Goal: Contribute content: Contribute content

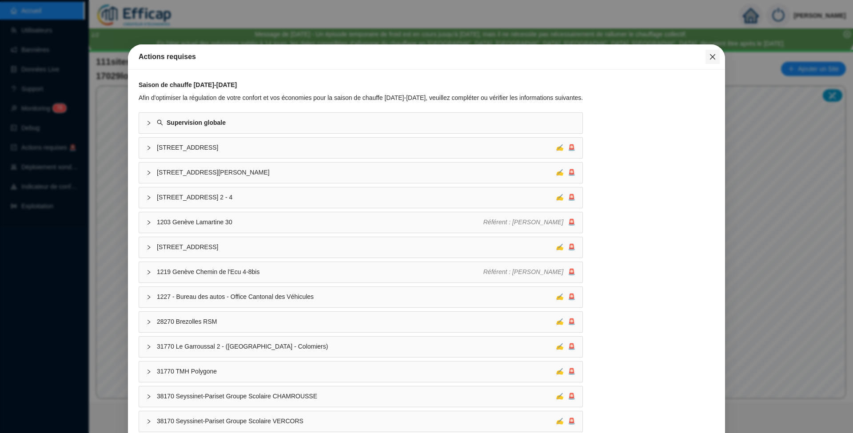
click at [705, 58] on span "Fermer" at bounding box center [712, 56] width 14 height 7
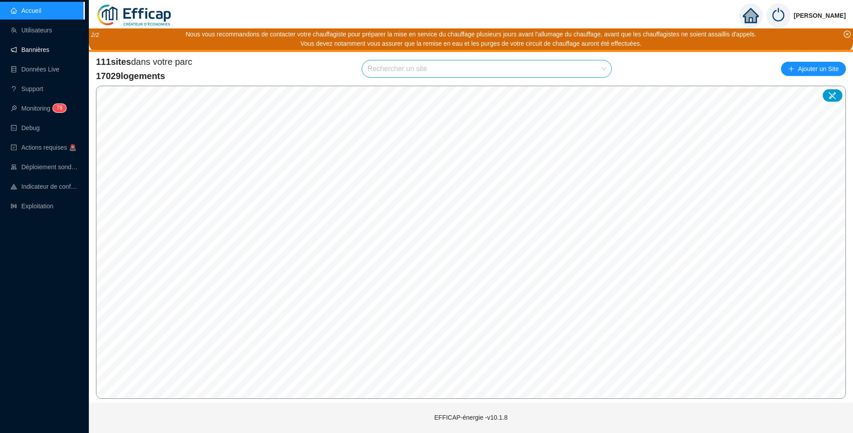
click at [41, 47] on link "Bannières" at bounding box center [30, 49] width 39 height 7
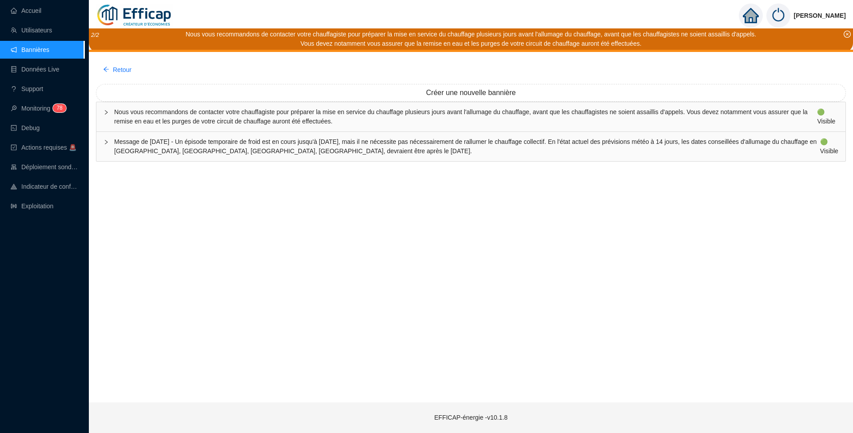
click at [322, 147] on span "Message de [DATE] - Un épisode temporaire de froid est en cours jusqu'à [DATE],…" at bounding box center [467, 146] width 706 height 19
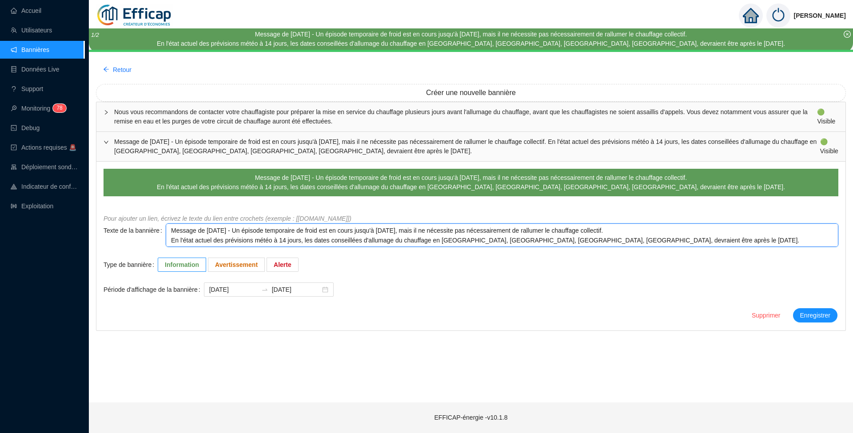
drag, startPoint x: 203, startPoint y: 230, endPoint x: 215, endPoint y: 230, distance: 11.6
click at [215, 230] on textarea "Message de [DATE] - Un épisode temporaire de froid est en cours jusqu'à [DATE],…" at bounding box center [502, 235] width 673 height 24
type textarea "Message de mdi [DATE] - Un épisode temporaire de froid est en cours jusqu'à [DA…"
type textarea "Message de medi [DATE] - Un épisode temporaire de froid est en cours jusqu'à [D…"
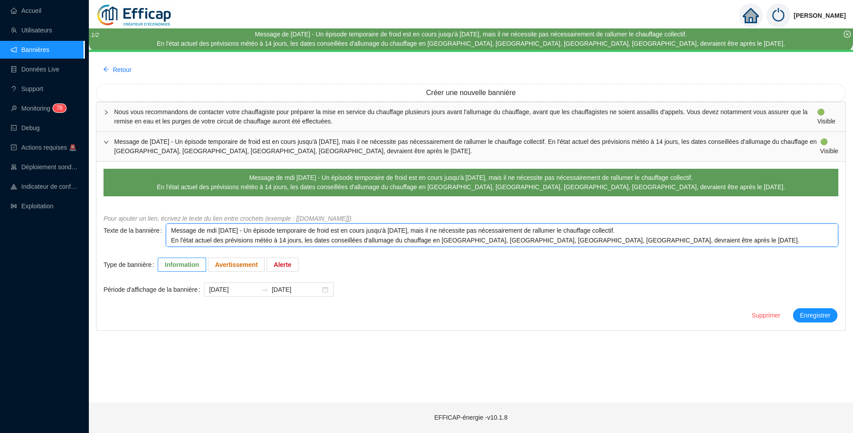
type textarea "Message de medi [DATE] - Un épisode temporaire de froid est en cours jusqu'à [D…"
type textarea "Message de merdi [DATE] - Un épisode temporaire de froid est en cours jusqu'à […"
type textarea "Message de mercdi [DATE] - Un épisode temporaire de froid est en cours jusqu'à …"
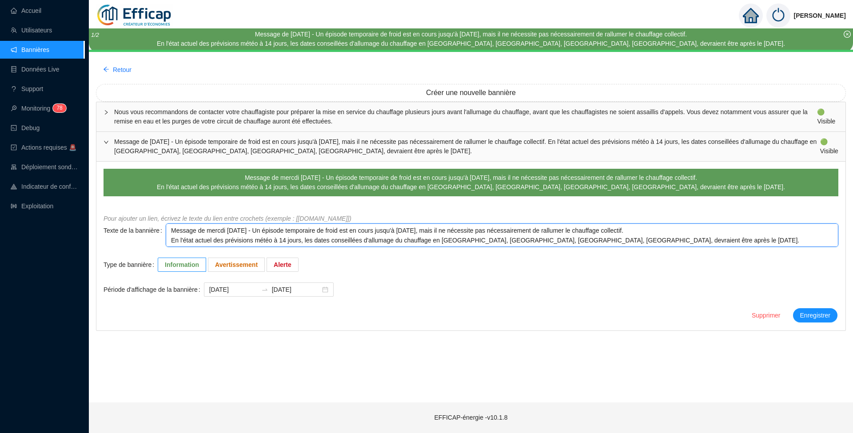
type textarea "Message de mercrdi [DATE] - Un épisode temporaire de froid est en cours jusqu'à…"
type textarea "Message de [DATE] - Un épisode temporaire de froid est en cours jusqu'à [DATE],…"
type textarea "Message de mercreddi [DATE] - Un épisode temporaire de froid est en cours jusqu…"
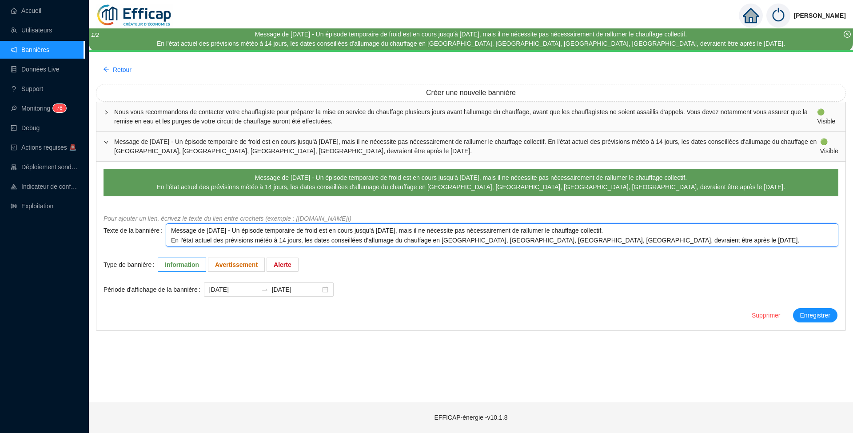
type textarea "Message de mercreddi [DATE] - Un épisode temporaire de froid est en cours jusqu…"
type textarea "Message de mercredidi [DATE] - Un épisode temporaire de froid est en cours jusq…"
type textarea "Message de mercreddi [DATE] - Un épisode temporaire de froid est en cours jusqu…"
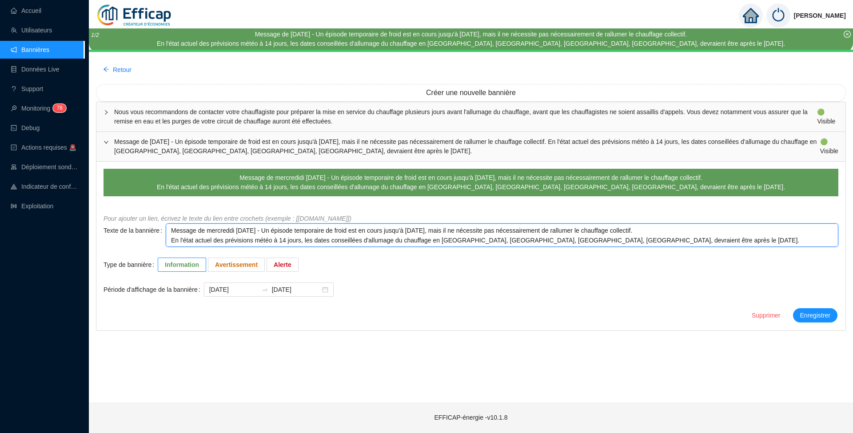
type textarea "Message de [DATE] - Un épisode temporaire de froid est en cours jusqu'à [DATE],…"
type textarea "Message de mercrdi [DATE] - Un épisode temporaire de froid est en cours jusqu'à…"
type textarea "Message de mercdi [DATE] - Un épisode temporaire de froid est en cours jusqu'à …"
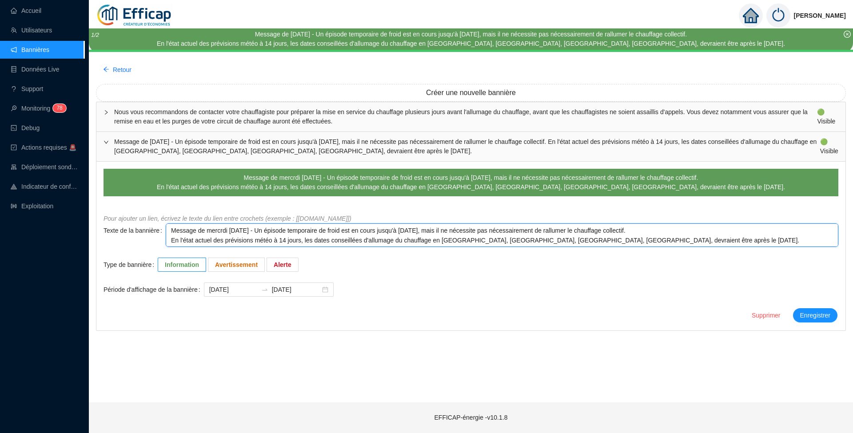
type textarea "Message de mercdi [DATE] - Un épisode temporaire de froid est en cours jusqu'à …"
type textarea "Message de merdi [DATE] - Un épisode temporaire de froid est en cours jusqu'à […"
type textarea "Message de medi [DATE] - Un épisode temporaire de froid est en cours jusqu'à [D…"
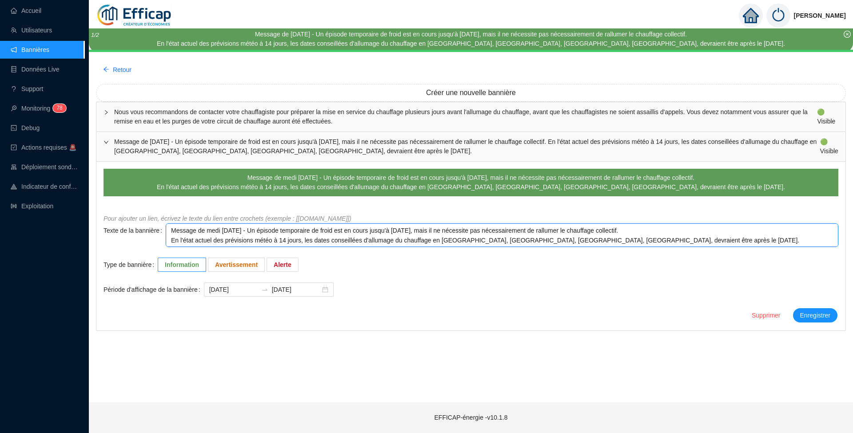
type textarea "Message de mdi [DATE] - Un épisode temporaire de froid est en cours jusqu'à [DA…"
type textarea "Message de [DATE] - Un épisode temporaire de froid est en cours jusqu'à [DATE],…"
type textarea "Message de mdi [DATE] - Un épisode temporaire de froid est en cours jusqu'à [DA…"
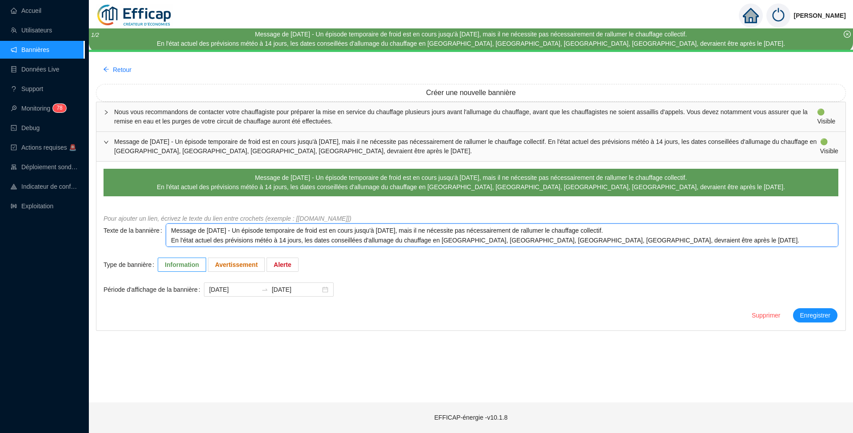
type textarea "Message de mdi [DATE] - Un épisode temporaire de froid est en cours jusqu'à [DA…"
type textarea "Message de medi [DATE] - Un épisode temporaire de froid est en cours jusqu'à [D…"
type textarea "Message de merdi [DATE] - Un épisode temporaire de froid est en cours jusqu'à […"
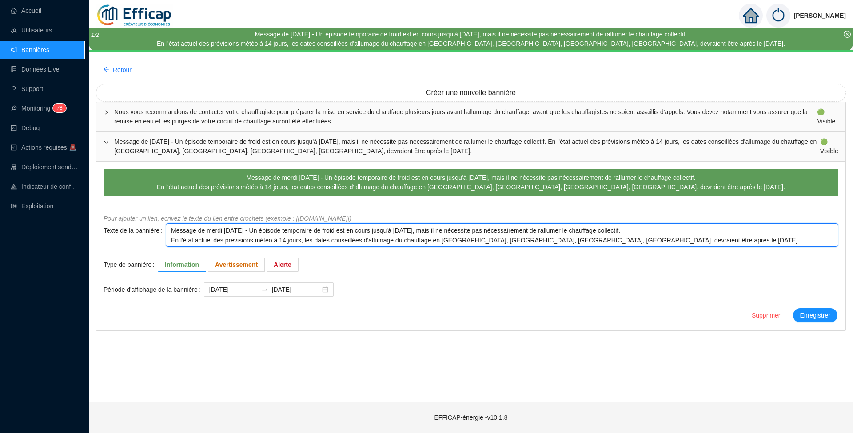
type textarea "Message de mercdi [DATE] - Un épisode temporaire de froid est en cours jusqu'à …"
type textarea "Message de mercrdi [DATE] - Un épisode temporaire de froid est en cours jusqu'à…"
type textarea "Message de [DATE] - Un épisode temporaire de froid est en cours jusqu'à [DATE],…"
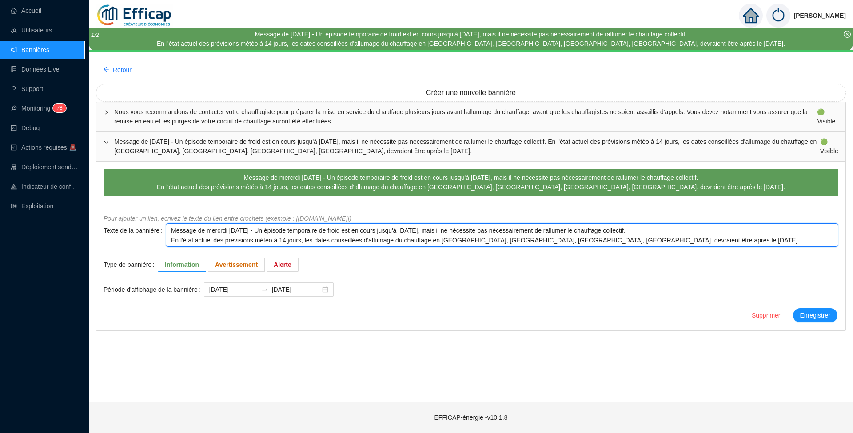
type textarea "Message de [DATE] - Un épisode temporaire de froid est en cours jusqu'à [DATE],…"
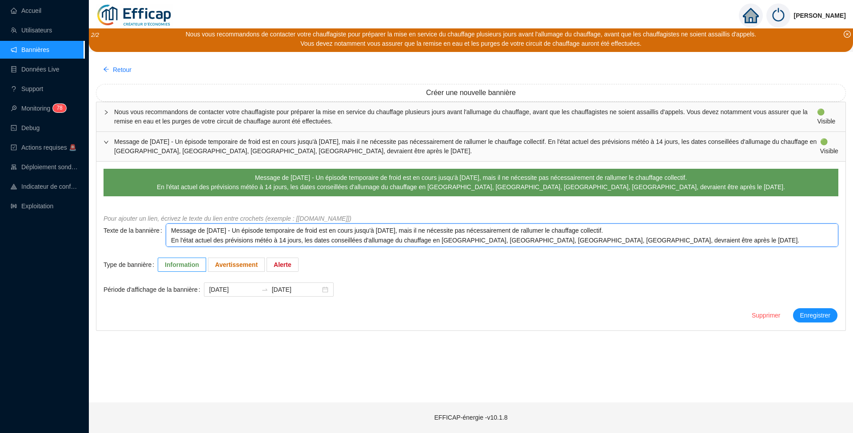
type textarea "Message de ercredi [DATE] - Un épisode temporaire de froid est en cours jusqu'à…"
type textarea "Message de [PERSON_NAME][DATE] - Un épisode temporaire de froid est en cours ju…"
click at [234, 230] on textarea "Message de [PERSON_NAME][DATE] - Un épisode temporaire de froid est en cours ju…" at bounding box center [502, 235] width 673 height 24
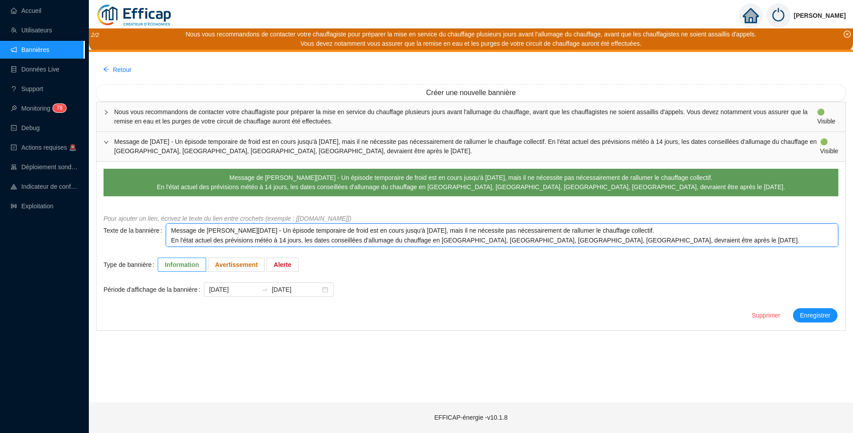
type textarea "Message de [DATE] - Un épisode temporaire de froid est en cours jusqu'à [DATE],…"
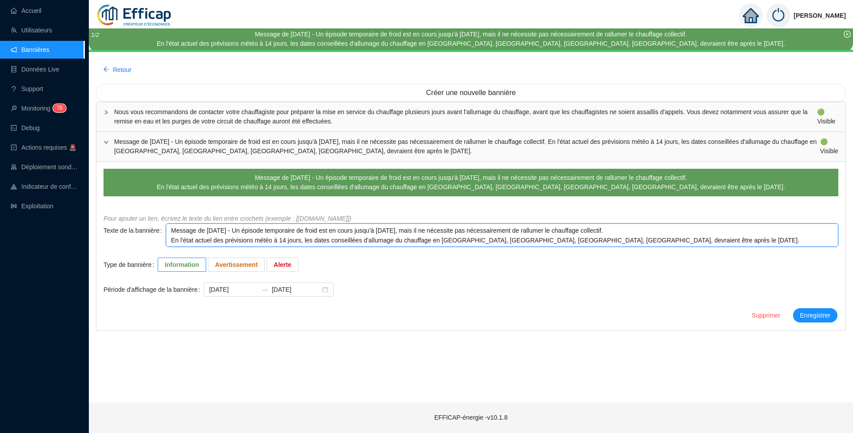
type textarea "Message de [DATE] - Un épisode temporaire de froid est en cours jusqu'à [DATE],…"
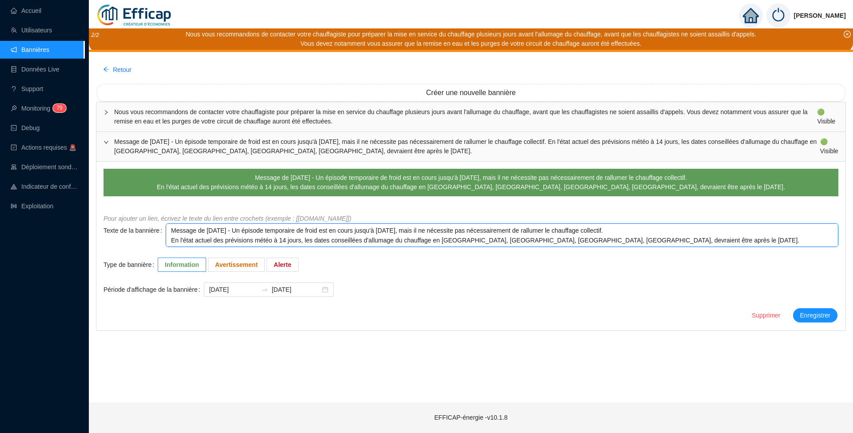
click at [656, 242] on textarea "Message de [DATE] - Un épisode temporaire de froid est en cours jusqu'à [DATE],…" at bounding box center [502, 235] width 673 height 24
type textarea "Message de [DATE] - Un épisode temporaire de froid est en cours jusqu'à [DATE],…"
click at [488, 231] on textarea "Message de [DATE] - Un épisode temporaire de froid est en cours jusqu'à [DATE],…" at bounding box center [502, 235] width 673 height 24
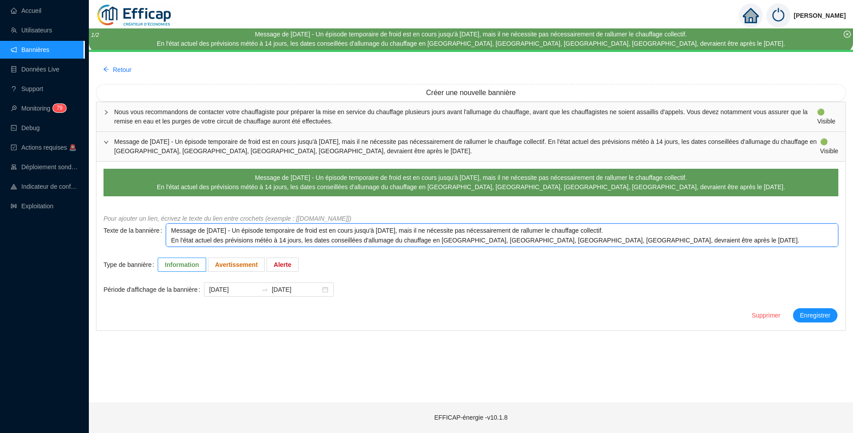
type textarea "Message de [DATE] - Un épisode temporaire de froid est en cours jusqu'à [DATE],…"
type textarea "Message de [PERSON_NAME][DATE] - Un épisode temporaire de froid est en cours ju…"
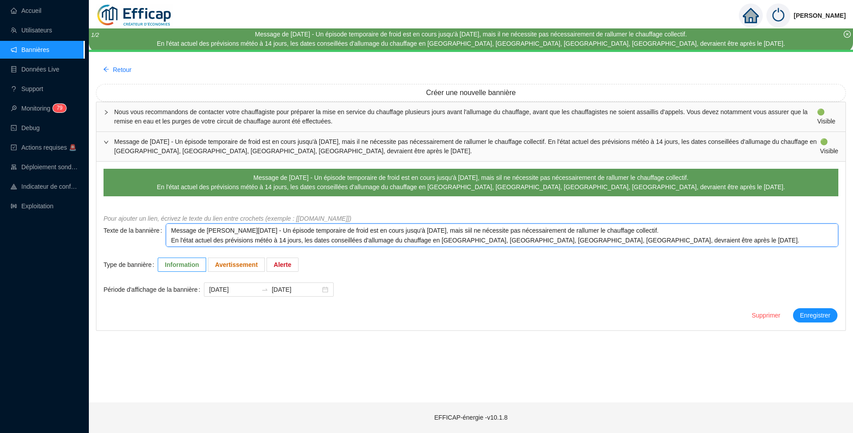
type textarea "Message de [PERSON_NAME][DATE] - Un épisode temporaire de froid est en cours ju…"
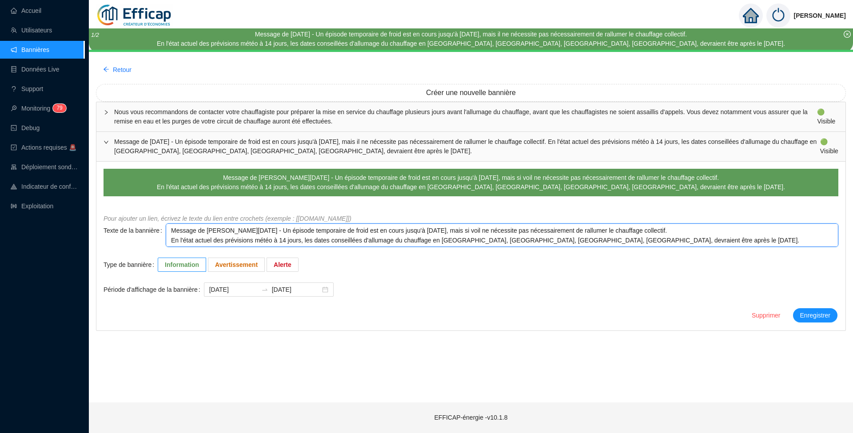
type textarea "Message de [PERSON_NAME][DATE] - Un épisode temporaire de froid est en cours ju…"
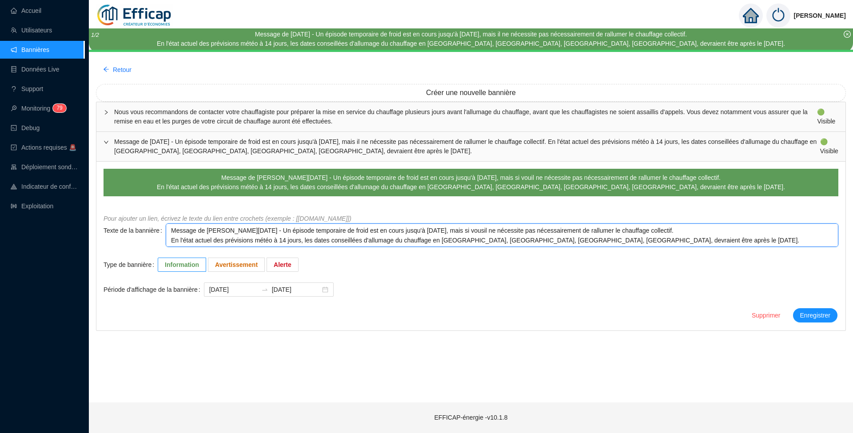
type textarea "Message de [PERSON_NAME][DATE] - Un épisode temporaire de froid est en cours ju…"
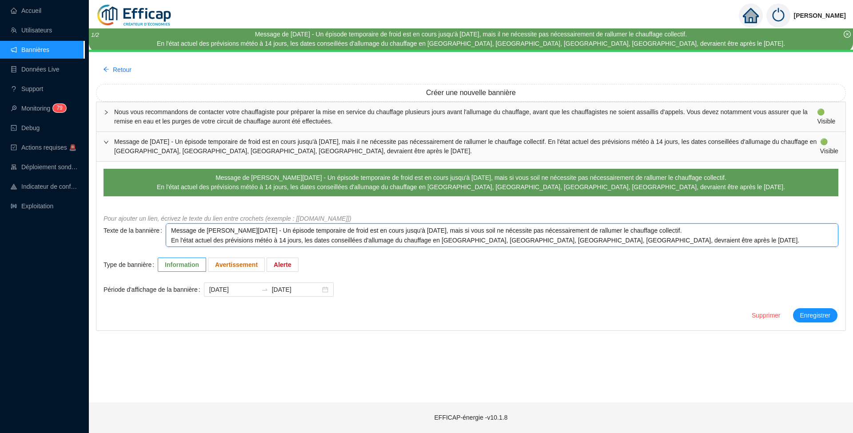
type textarea "Message de [PERSON_NAME][DATE] - Un épisode temporaire de froid est en cours ju…"
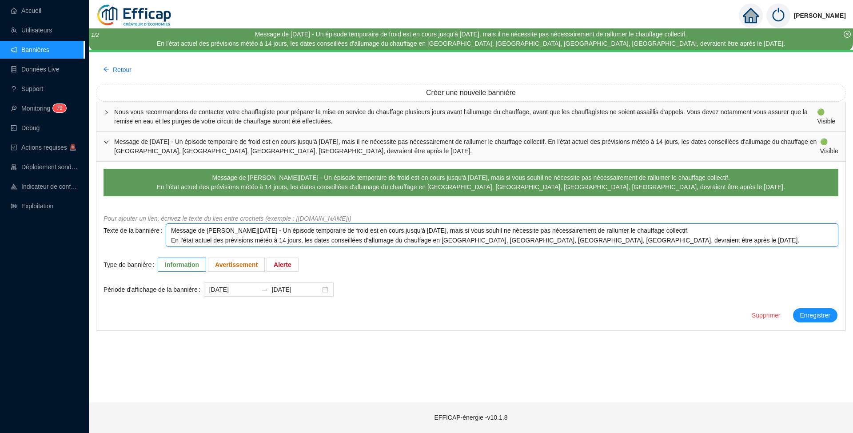
type textarea "Message de [PERSON_NAME][DATE] - Un épisode temporaire de froid est en cours ju…"
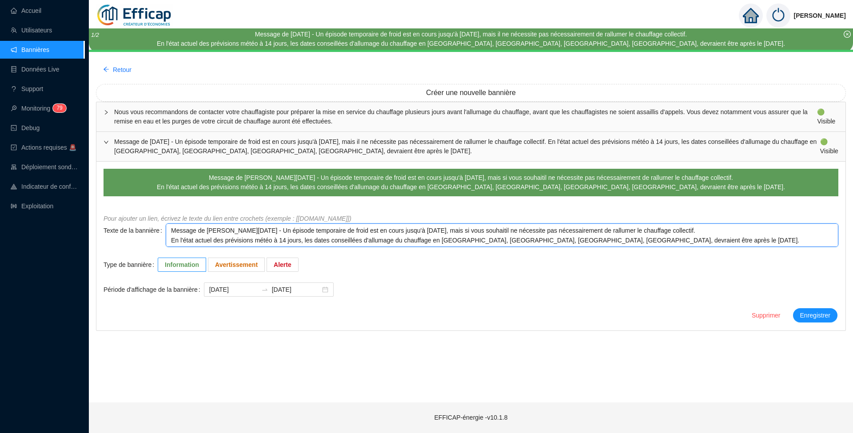
type textarea "Message de [PERSON_NAME][DATE] - Un épisode temporaire de froid est en cours ju…"
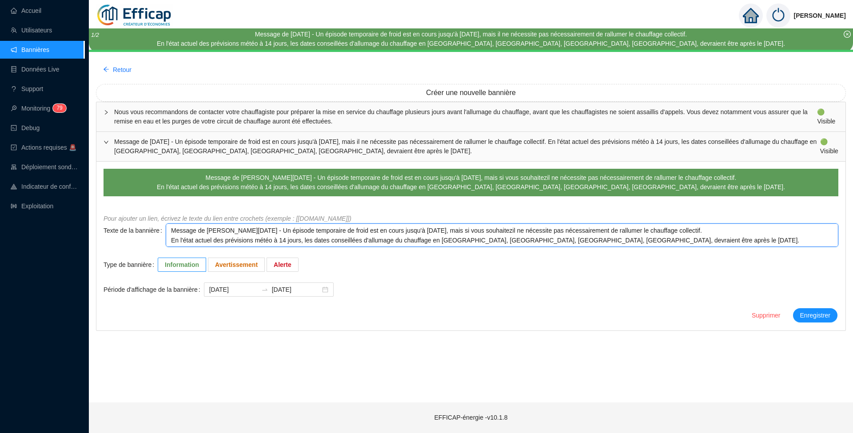
type textarea "Message de [PERSON_NAME][DATE] - Un épisode temporaire de froid est en cours ju…"
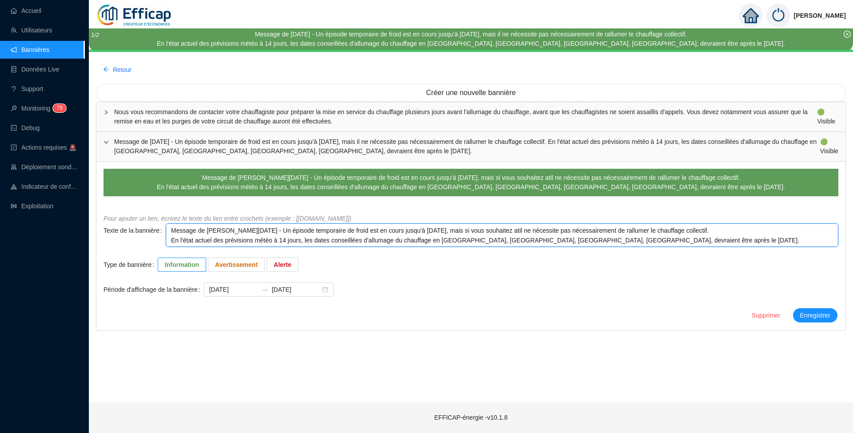
type textarea "Message de [PERSON_NAME][DATE] - Un épisode temporaire de froid est en cours ju…"
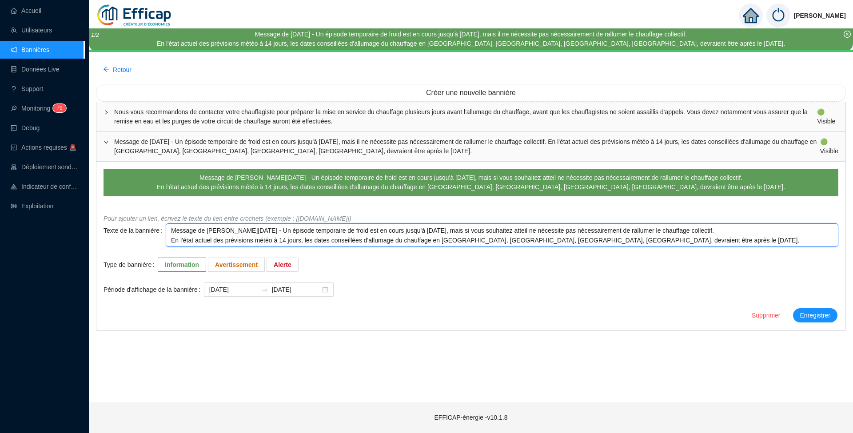
type textarea "Message de [PERSON_NAME][DATE] - Un épisode temporaire de froid est en cours ju…"
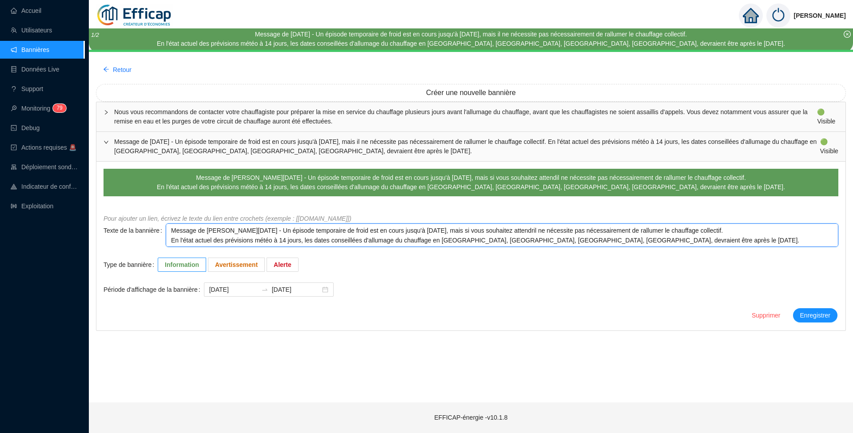
type textarea "Message de [PERSON_NAME][DATE] - Un épisode temporaire de froid est en cours ju…"
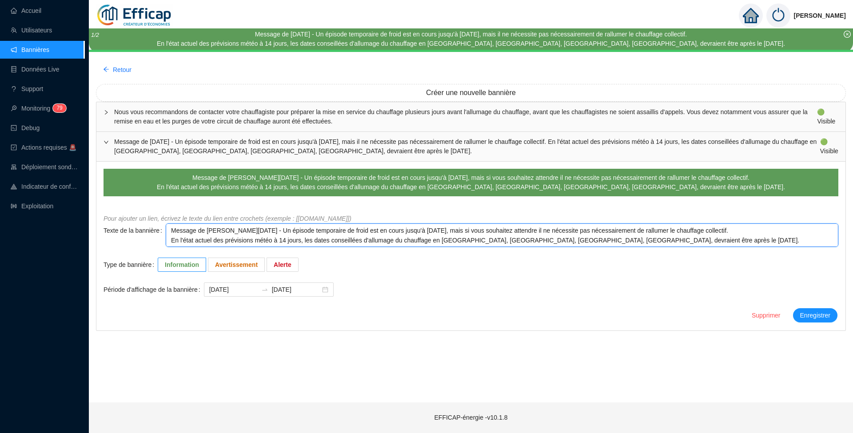
type textarea "Message de [PERSON_NAME][DATE] - Un épisode temporaire de froid est en cours ju…"
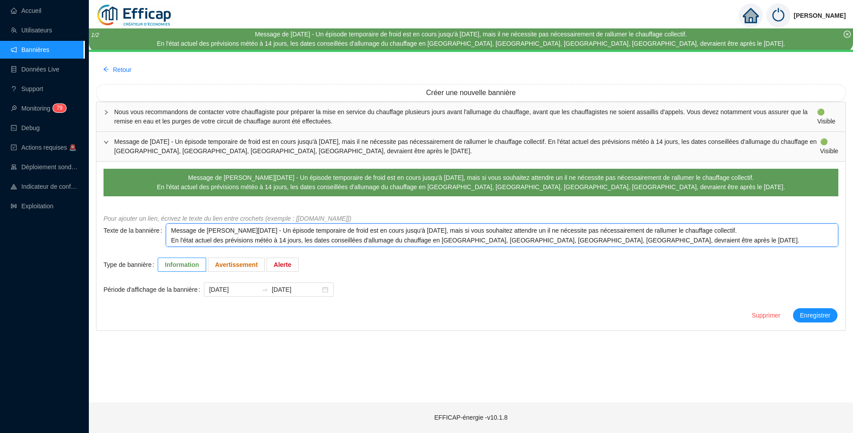
type textarea "Message de [PERSON_NAME][DATE] - Un épisode temporaire de froid est en cours ju…"
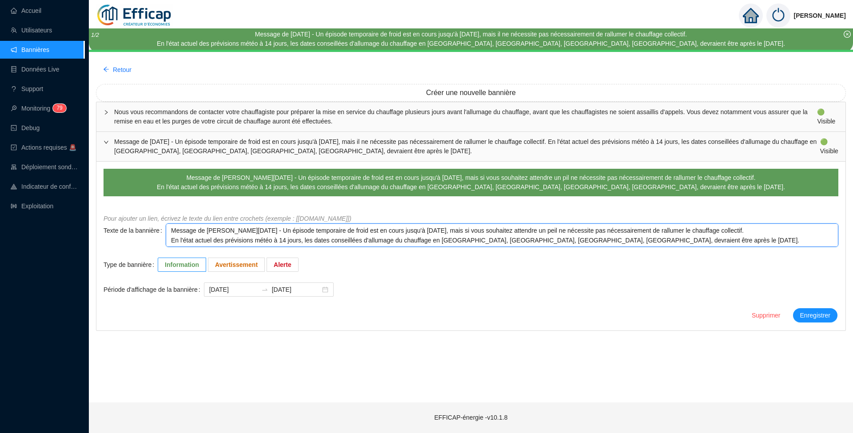
type textarea "Message de [PERSON_NAME][DATE] - Un épisode temporaire de froid est en cours ju…"
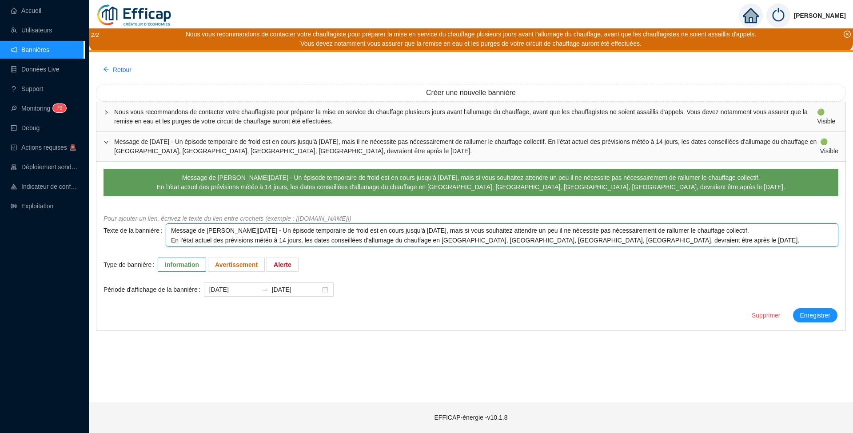
type textarea "Message de [PERSON_NAME][DATE] - Un épisode temporaire de froid est en cours ju…"
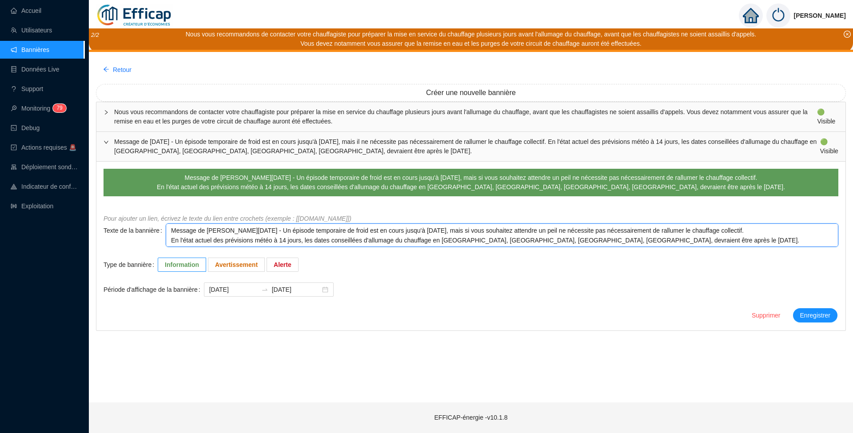
type textarea "Message de [PERSON_NAME][DATE] - Un épisode temporaire de froid est en cours ju…"
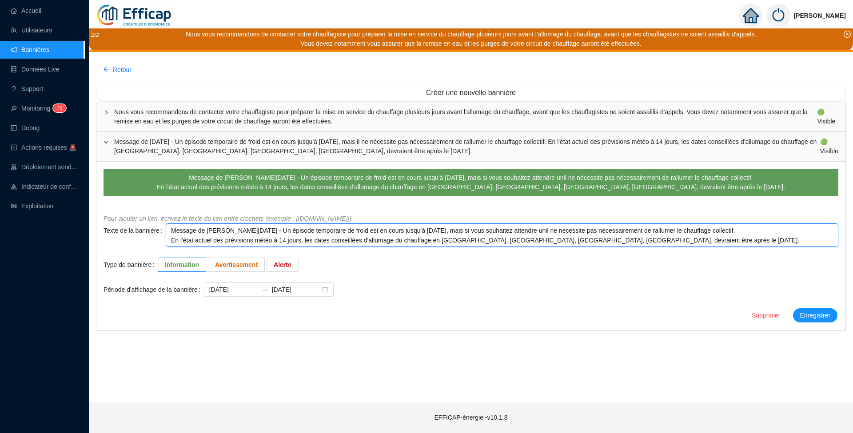
type textarea "Message de [PERSON_NAME][DATE] - Un épisode temporaire de froid est en cours ju…"
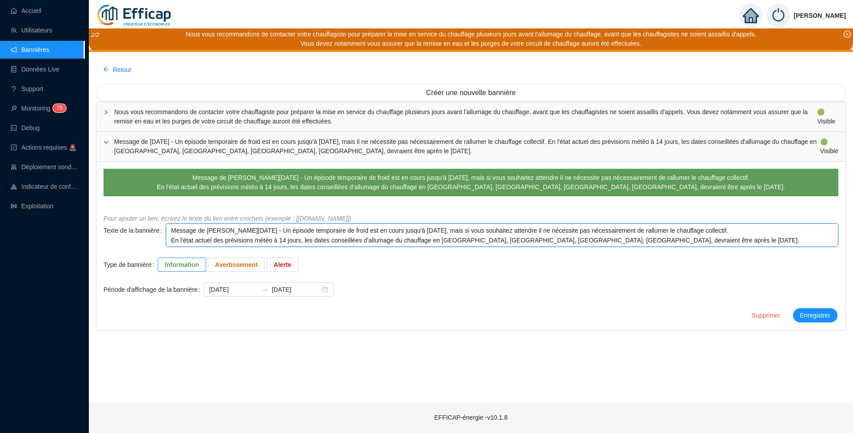
type textarea "Message de [PERSON_NAME][DATE] - Un épisode temporaire de froid est en cours ju…"
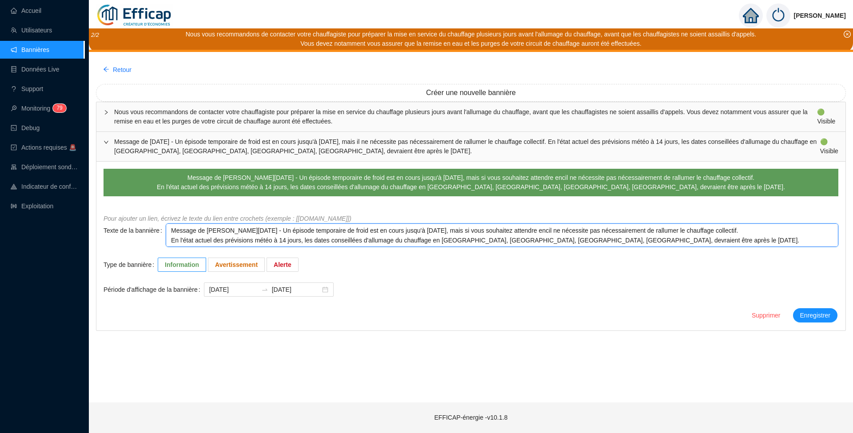
type textarea "Message de [PERSON_NAME][DATE] - Un épisode temporaire de froid est en cours ju…"
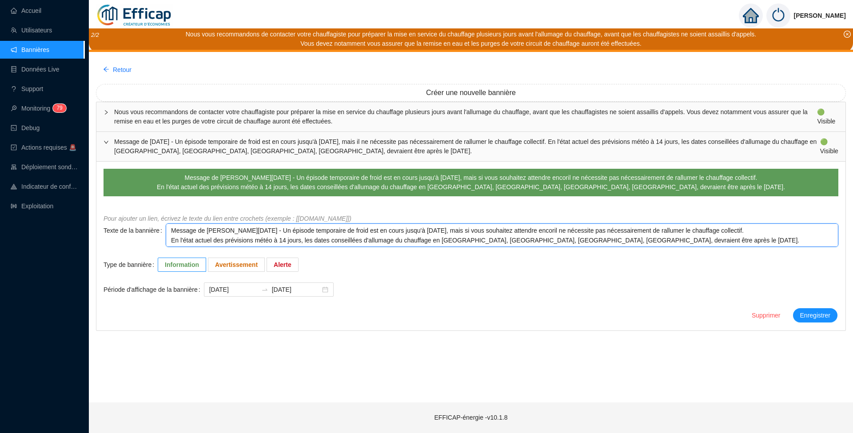
type textarea "Message de [PERSON_NAME][DATE] - Un épisode temporaire de froid est en cours ju…"
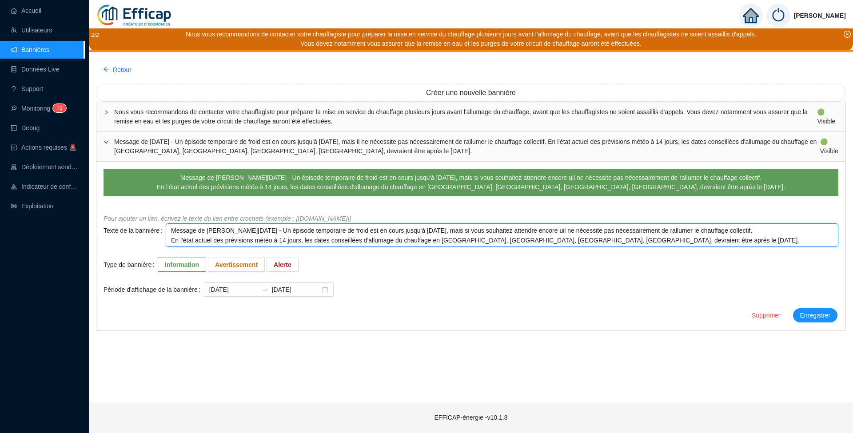
type textarea "Message de [PERSON_NAME][DATE] - Un épisode temporaire de froid est en cours ju…"
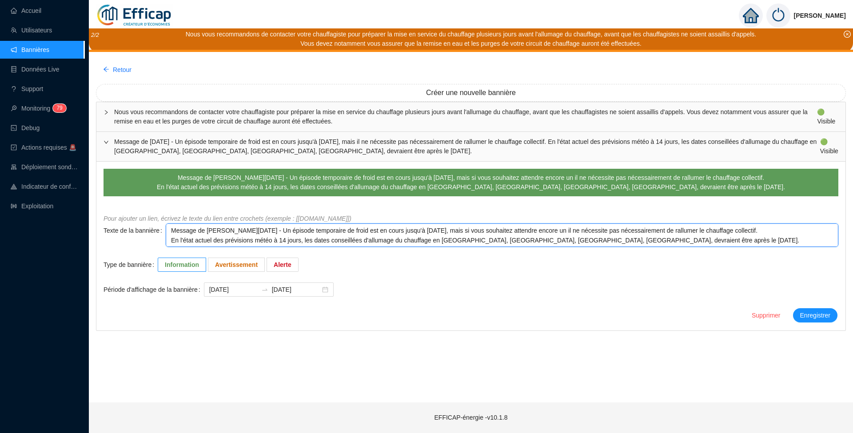
type textarea "Message de [PERSON_NAME][DATE] - Un épisode temporaire de froid est en cours ju…"
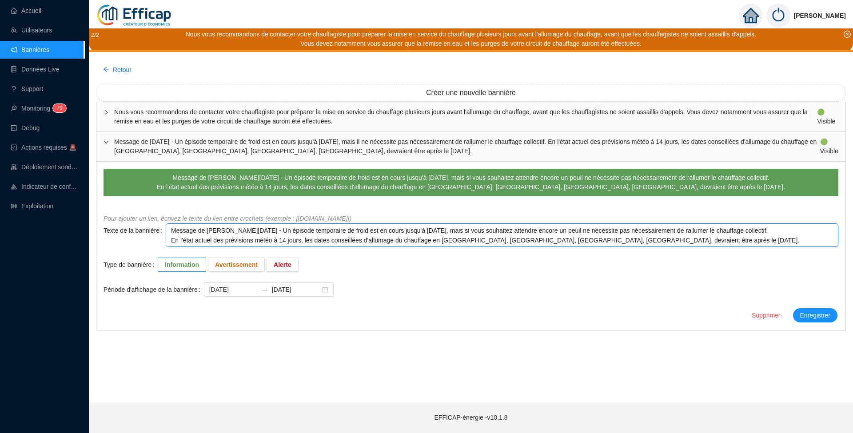
type textarea "Message de [PERSON_NAME][DATE] - Un épisode temporaire de froid est en cours ju…"
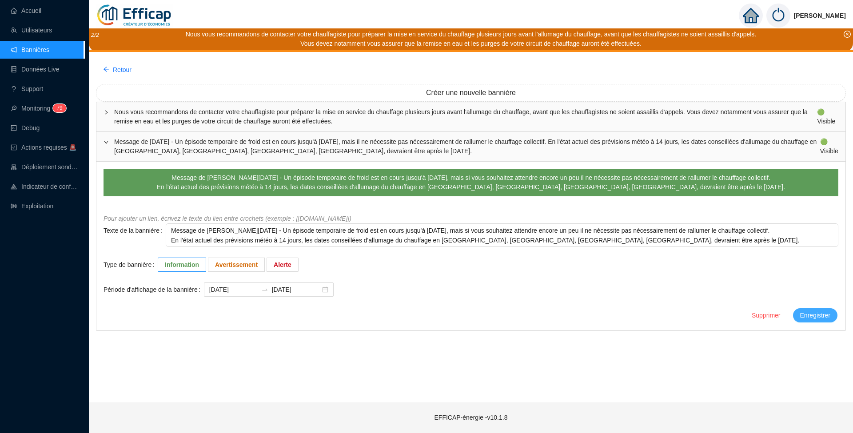
click at [811, 315] on span "Enregistrer" at bounding box center [815, 315] width 30 height 9
